Goal: Task Accomplishment & Management: Manage account settings

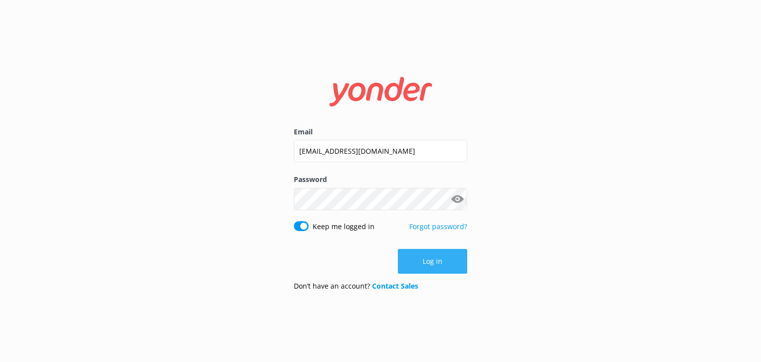
click at [434, 258] on button "Log in" at bounding box center [432, 261] width 69 height 25
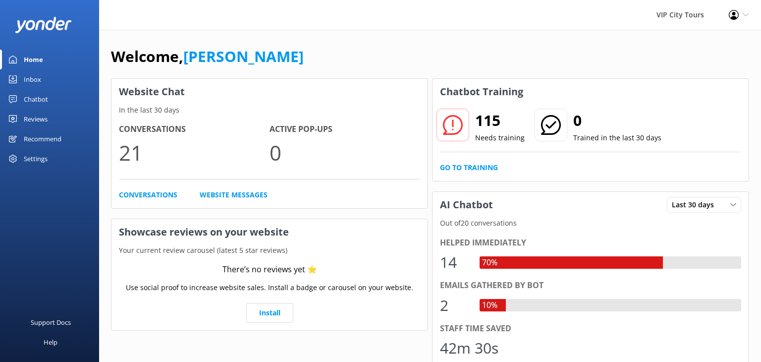
click at [33, 78] on div "Inbox" at bounding box center [32, 79] width 17 height 20
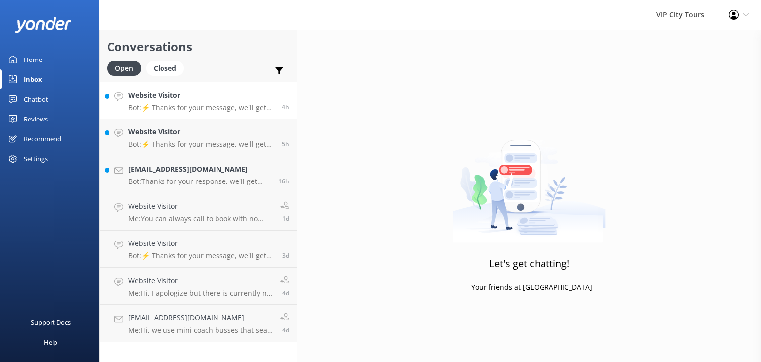
click at [229, 106] on p "Bot: ⚡ Thanks for your message, we'll get back to you as soon as we can. You're…" at bounding box center [201, 107] width 146 height 9
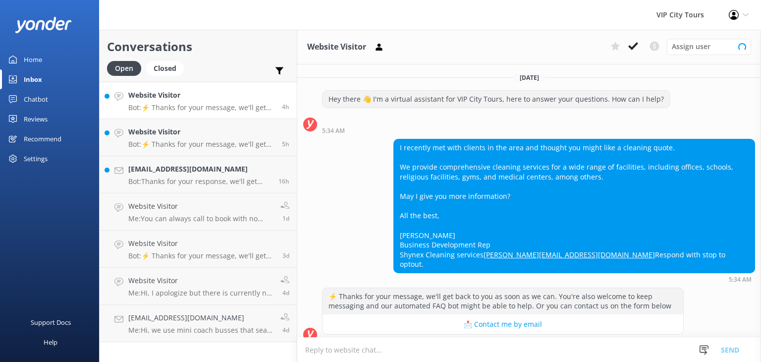
scroll to position [30, 0]
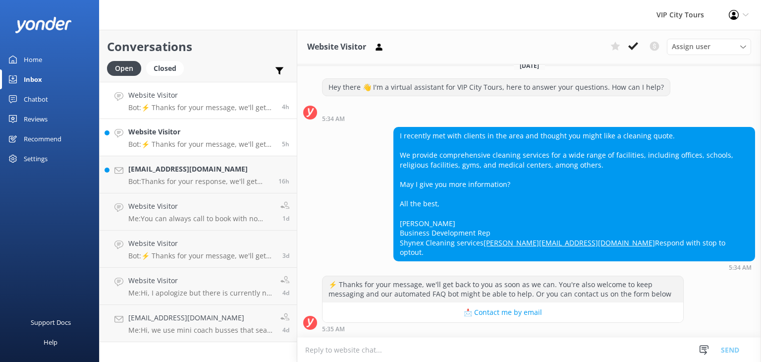
click at [206, 128] on h4 "Website Visitor" at bounding box center [201, 131] width 146 height 11
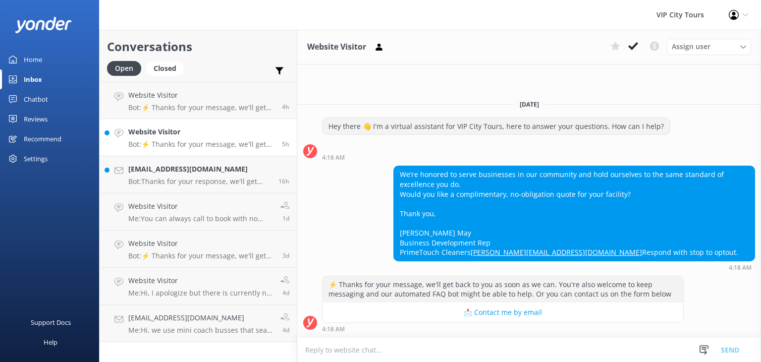
scroll to position [11, 0]
click at [239, 173] on h4 "[EMAIL_ADDRESS][DOMAIN_NAME]" at bounding box center [199, 168] width 143 height 11
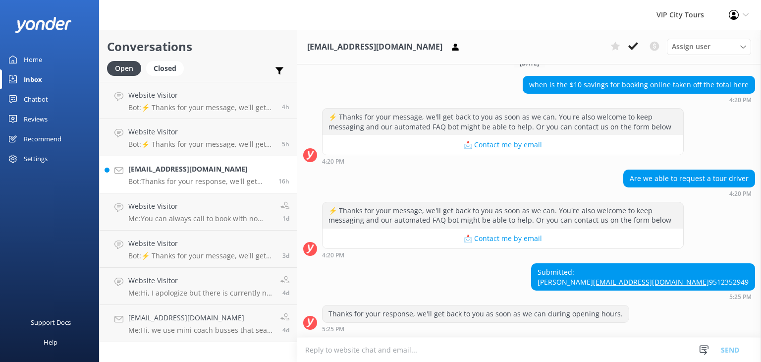
scroll to position [200, 0]
